Goal: Information Seeking & Learning: Learn about a topic

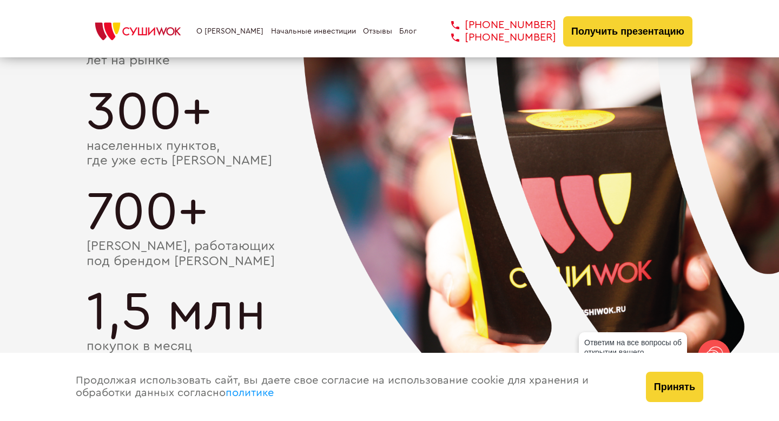
scroll to position [2024, 0]
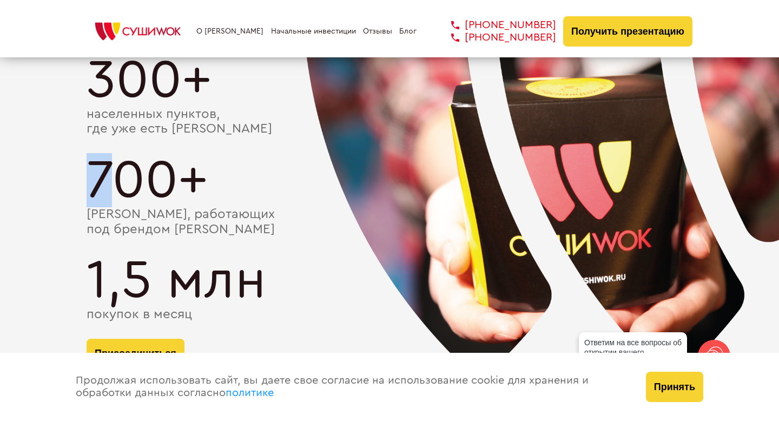
drag, startPoint x: 93, startPoint y: 180, endPoint x: 199, endPoint y: 180, distance: 106.0
click at [199, 180] on div "700+" at bounding box center [390, 180] width 606 height 54
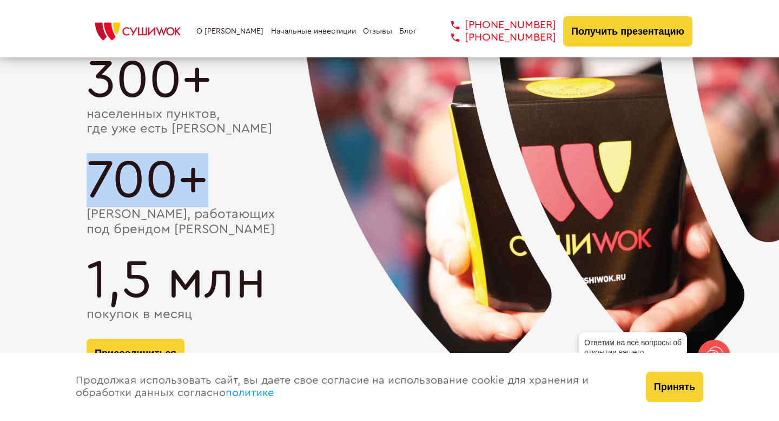
click at [199, 180] on div "700+" at bounding box center [390, 180] width 606 height 54
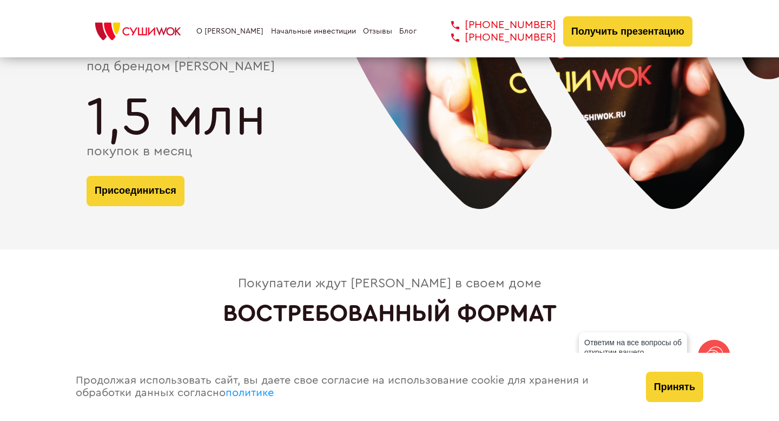
scroll to position [2368, 0]
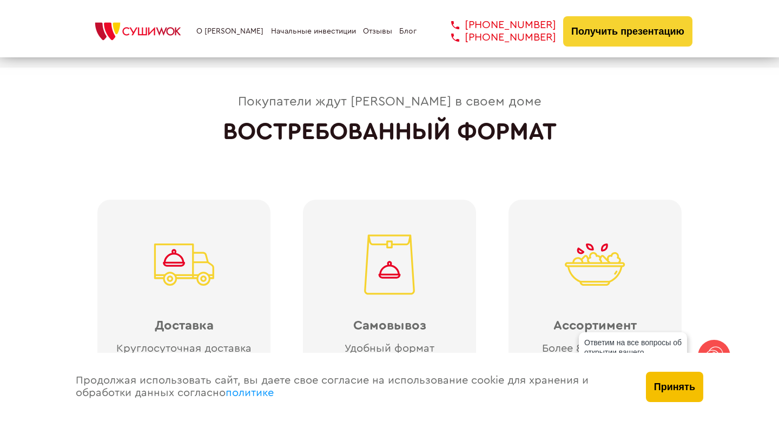
click at [663, 389] on button "Принять" at bounding box center [674, 386] width 57 height 30
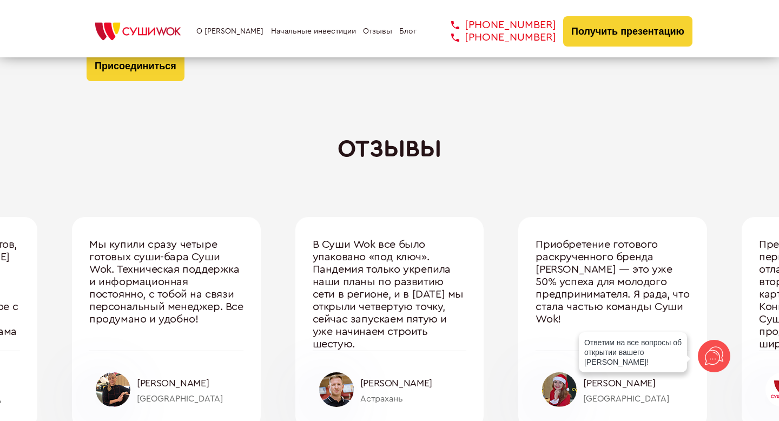
scroll to position [3634, 0]
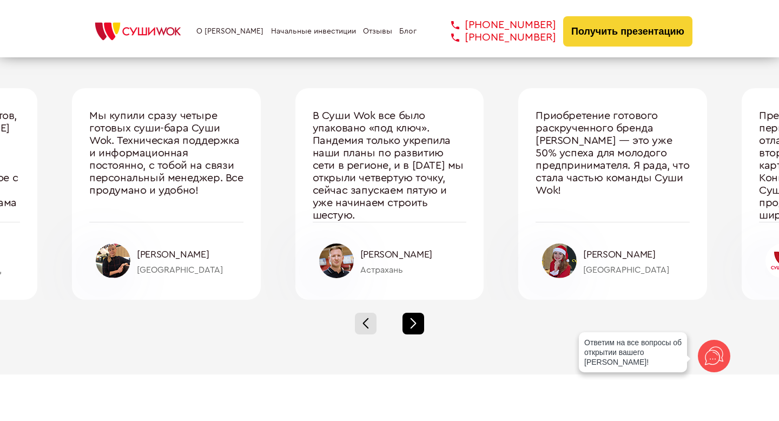
click at [410, 316] on div at bounding box center [413, 323] width 22 height 22
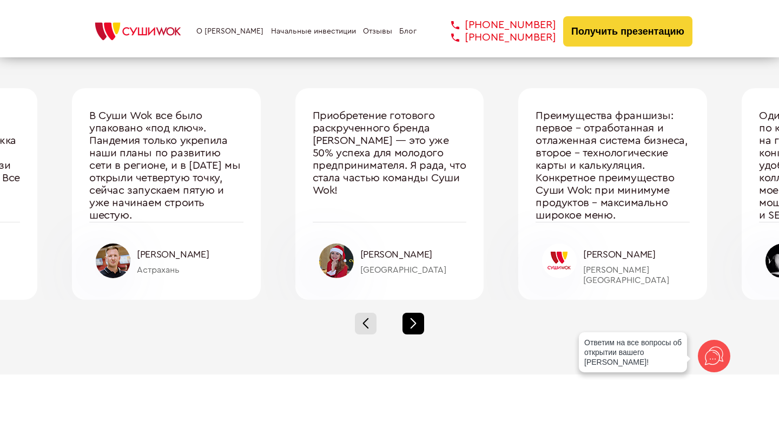
click at [410, 316] on div at bounding box center [413, 323] width 22 height 22
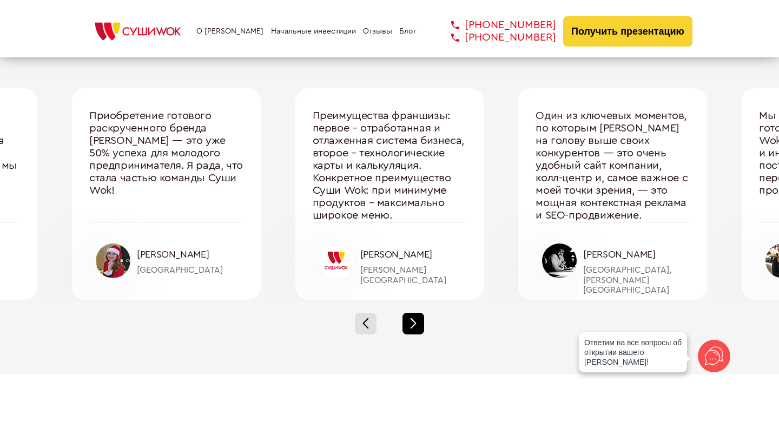
click at [410, 316] on div at bounding box center [413, 323] width 22 height 22
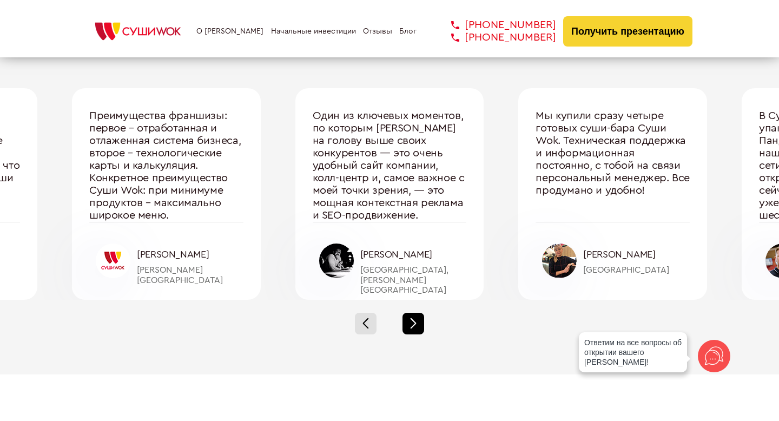
click at [410, 316] on div at bounding box center [413, 323] width 22 height 22
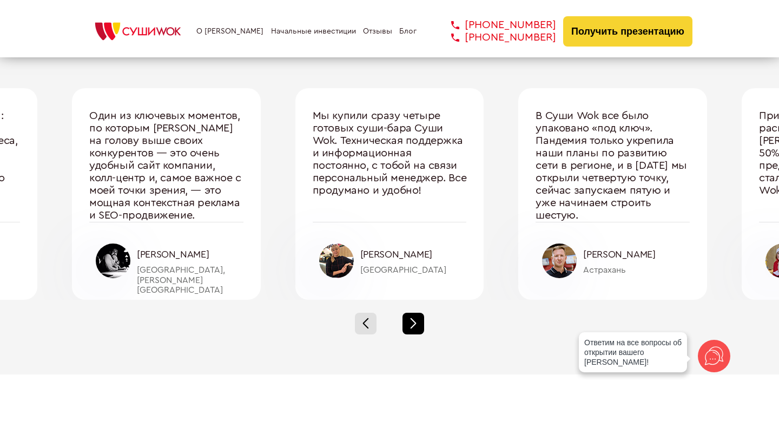
click at [410, 316] on div at bounding box center [413, 323] width 22 height 22
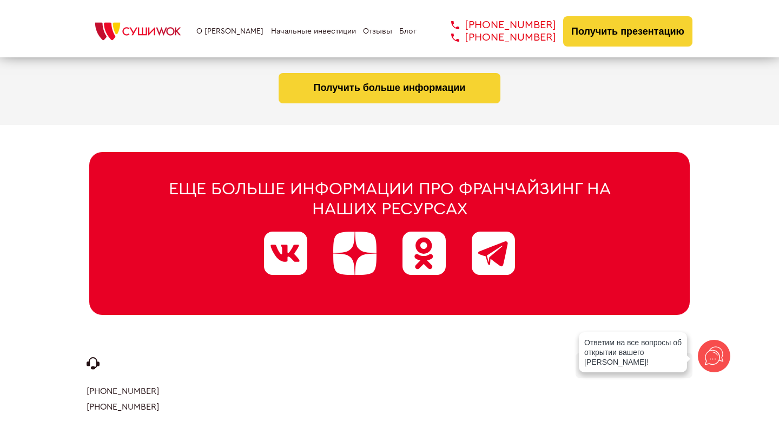
scroll to position [5555, 0]
